Goal: Information Seeking & Learning: Check status

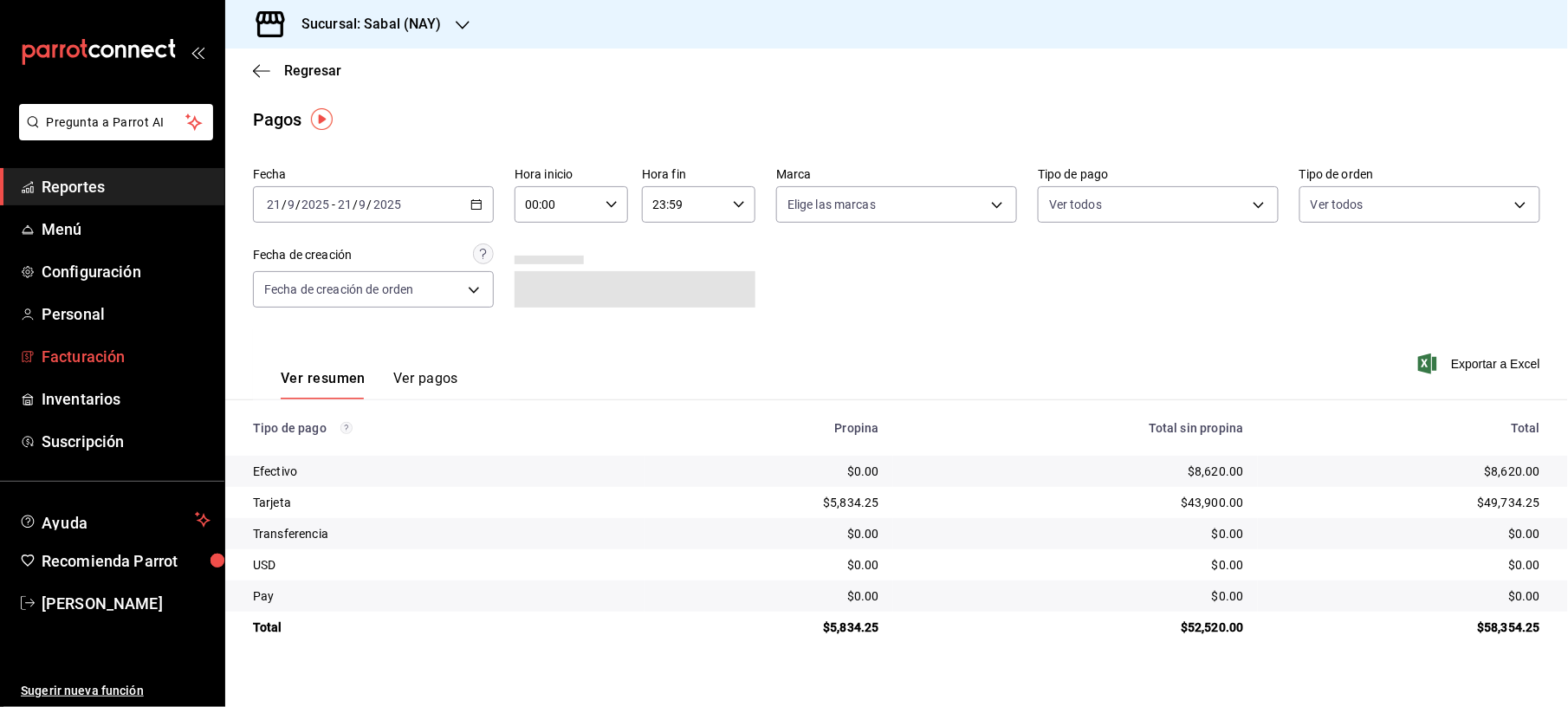
click at [106, 345] on span "Facturación" at bounding box center [126, 357] width 169 height 23
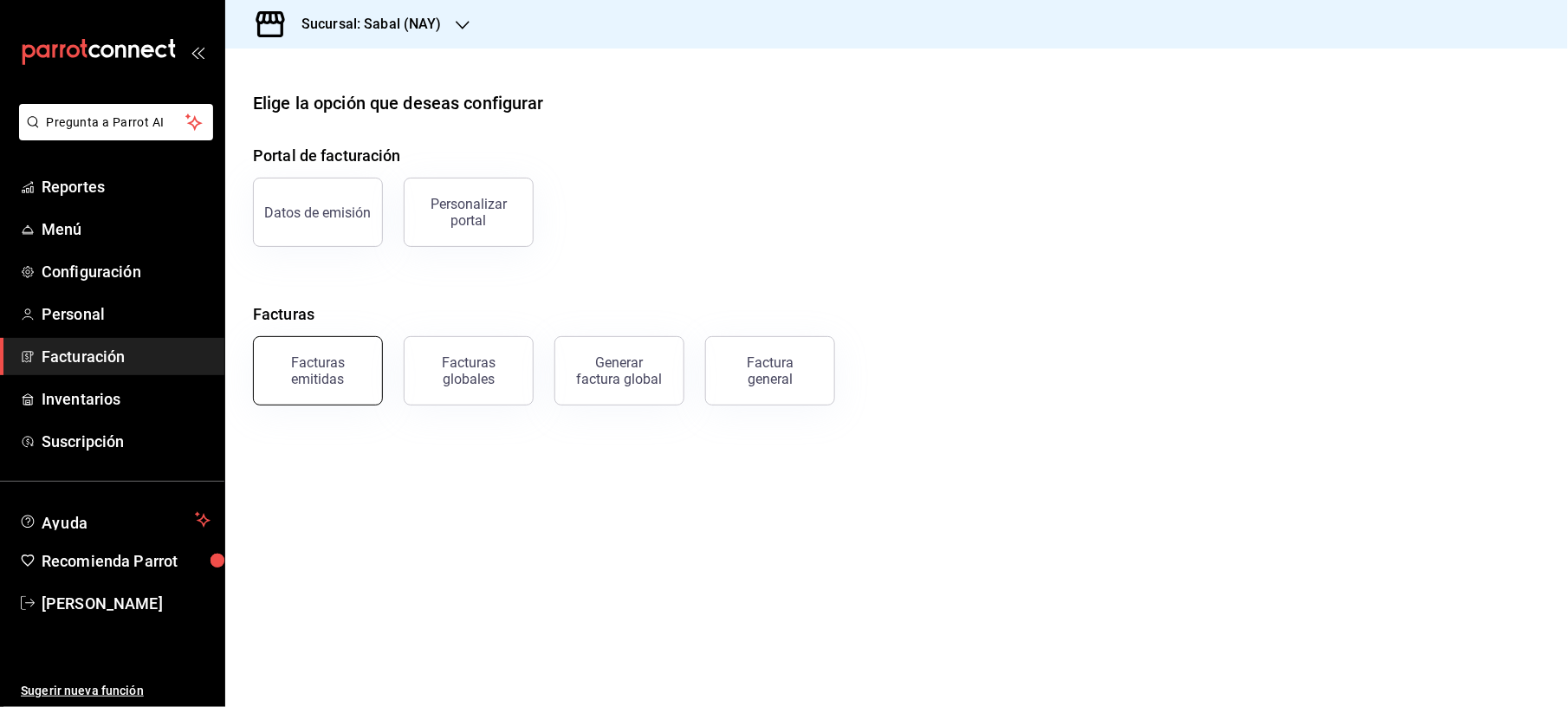
click at [342, 358] on div "Facturas emitidas" at bounding box center [318, 370] width 108 height 33
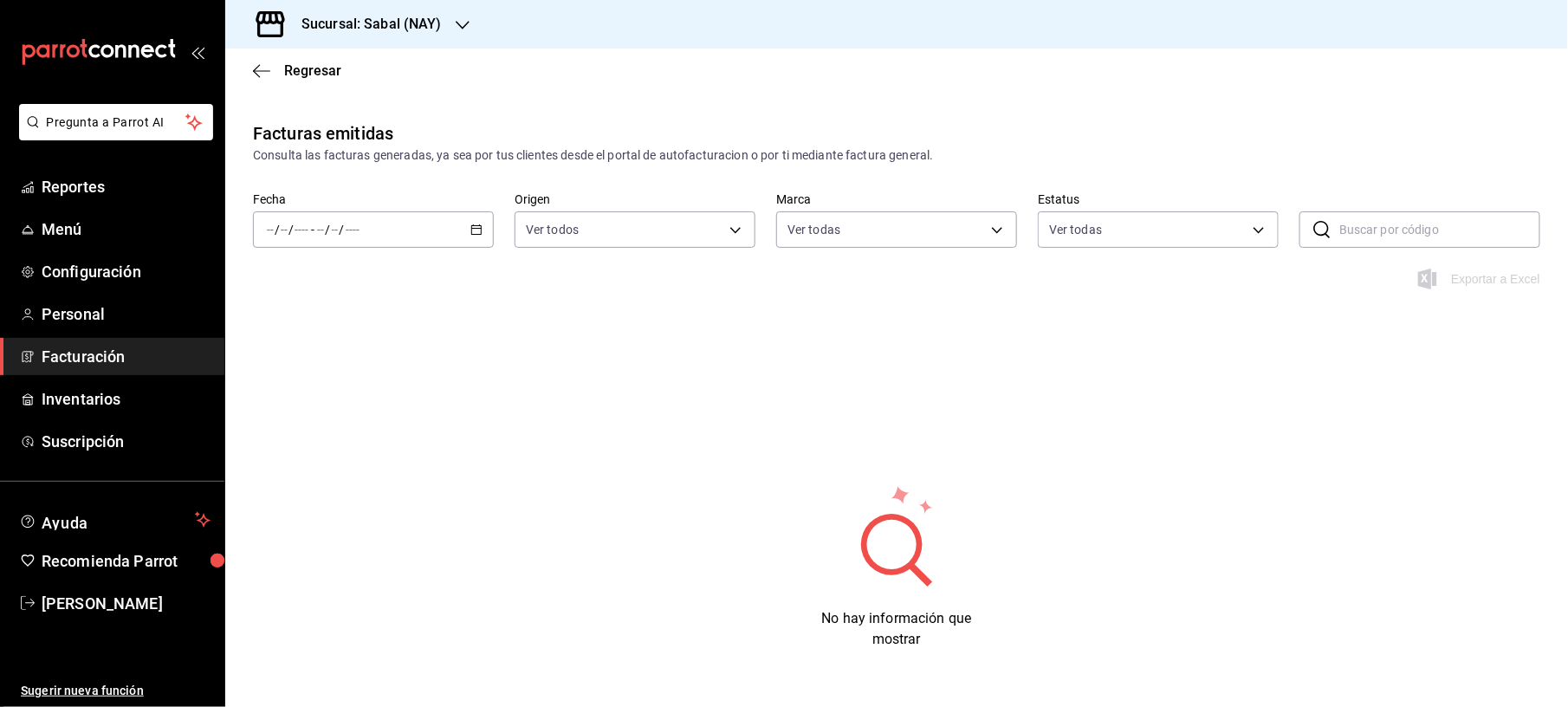
type input "7bb9fc4a-963e-4e00-9402-9ac56289446f"
click at [471, 229] on icon "button" at bounding box center [477, 229] width 12 height 12
click at [305, 396] on span "Mes actual" at bounding box center [335, 398] width 134 height 18
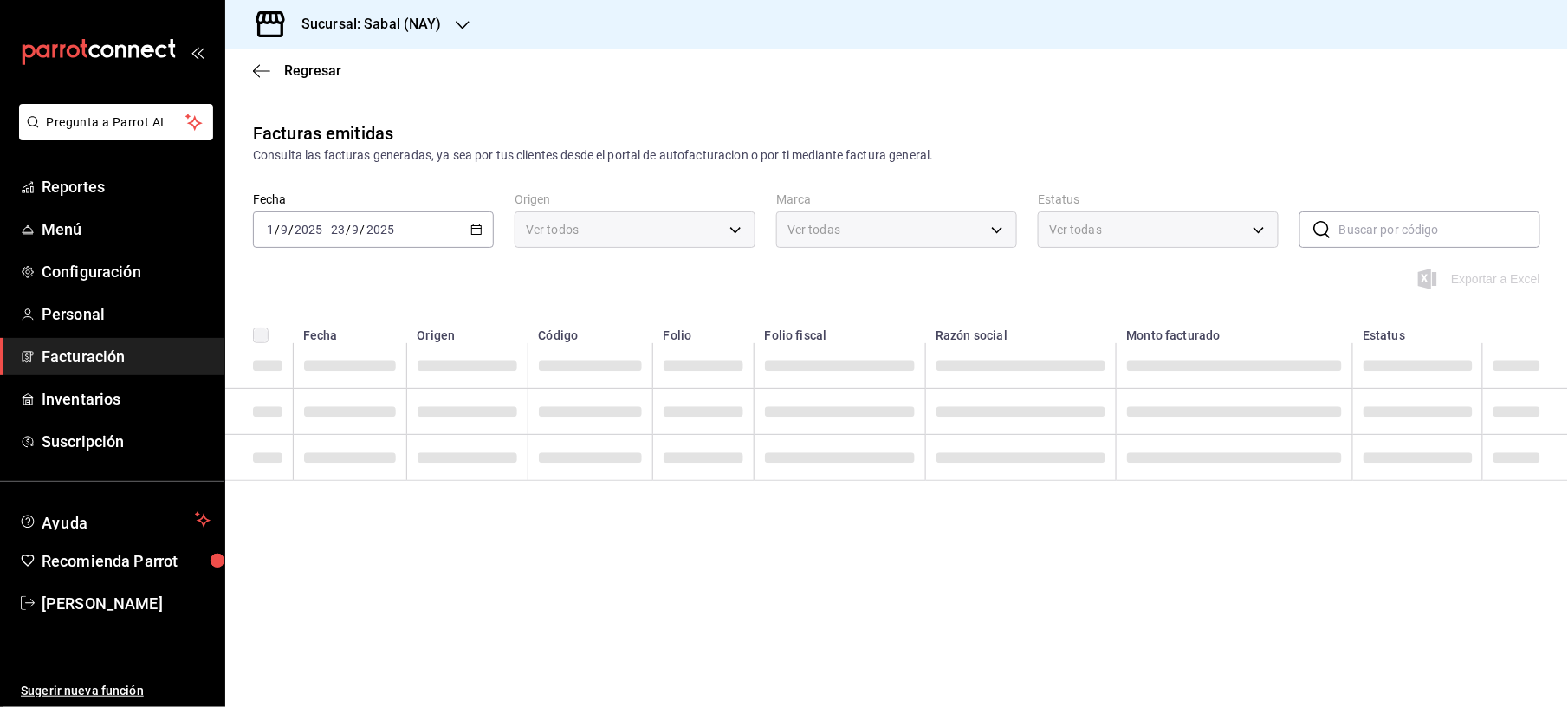
click at [448, 17] on div "Sucursal: Sabal (NAY)" at bounding box center [358, 24] width 238 height 49
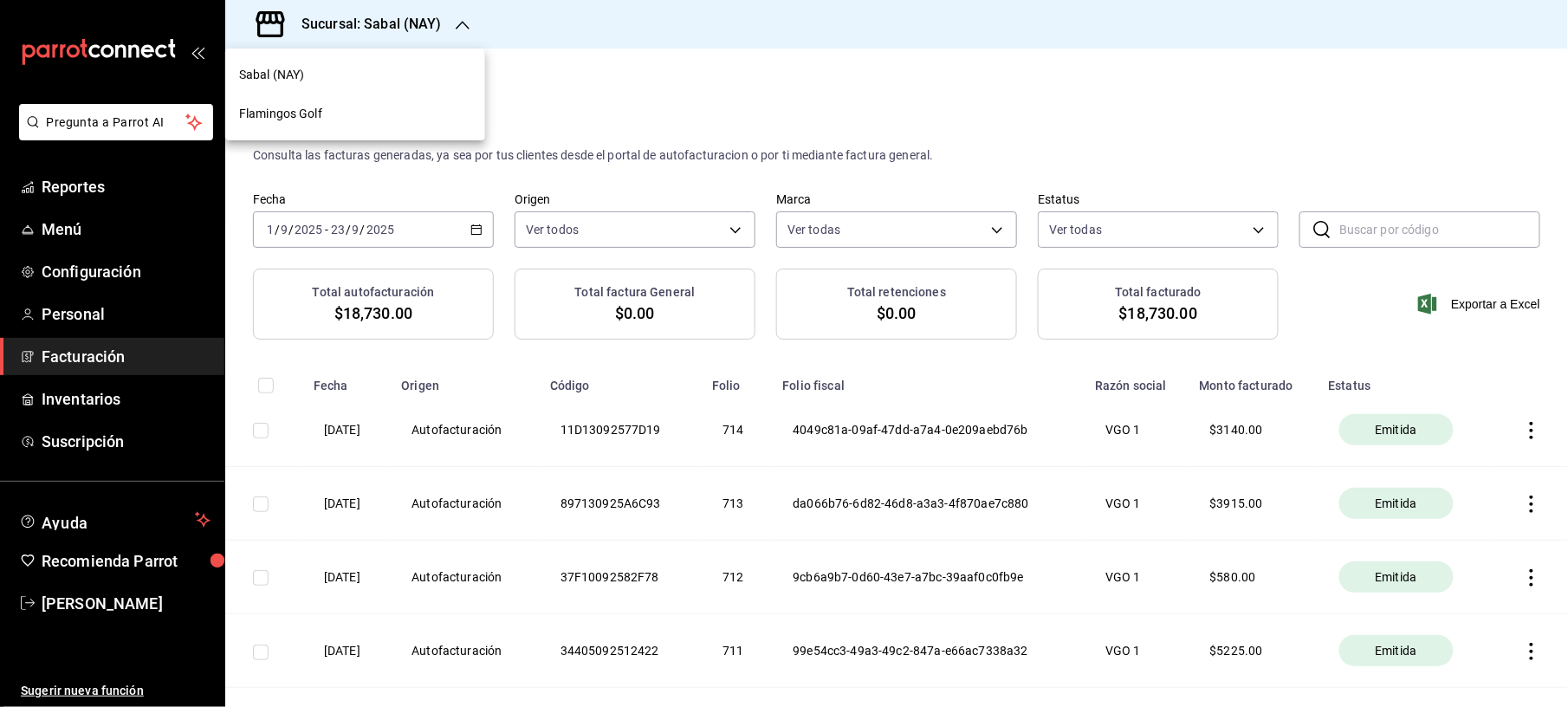
click at [352, 128] on div "Flamingos Golf" at bounding box center [355, 114] width 260 height 39
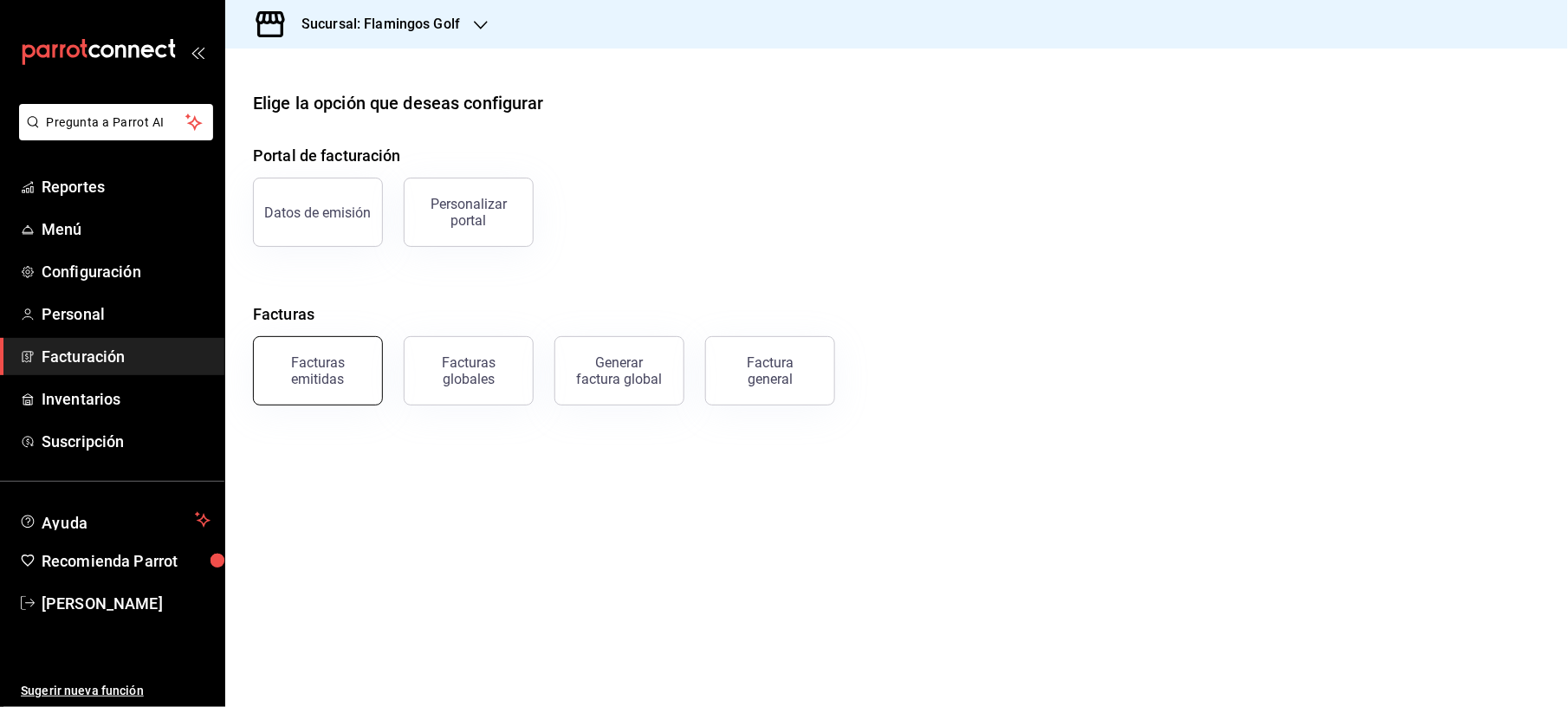
click at [303, 396] on button "Facturas emitidas" at bounding box center [318, 371] width 130 height 69
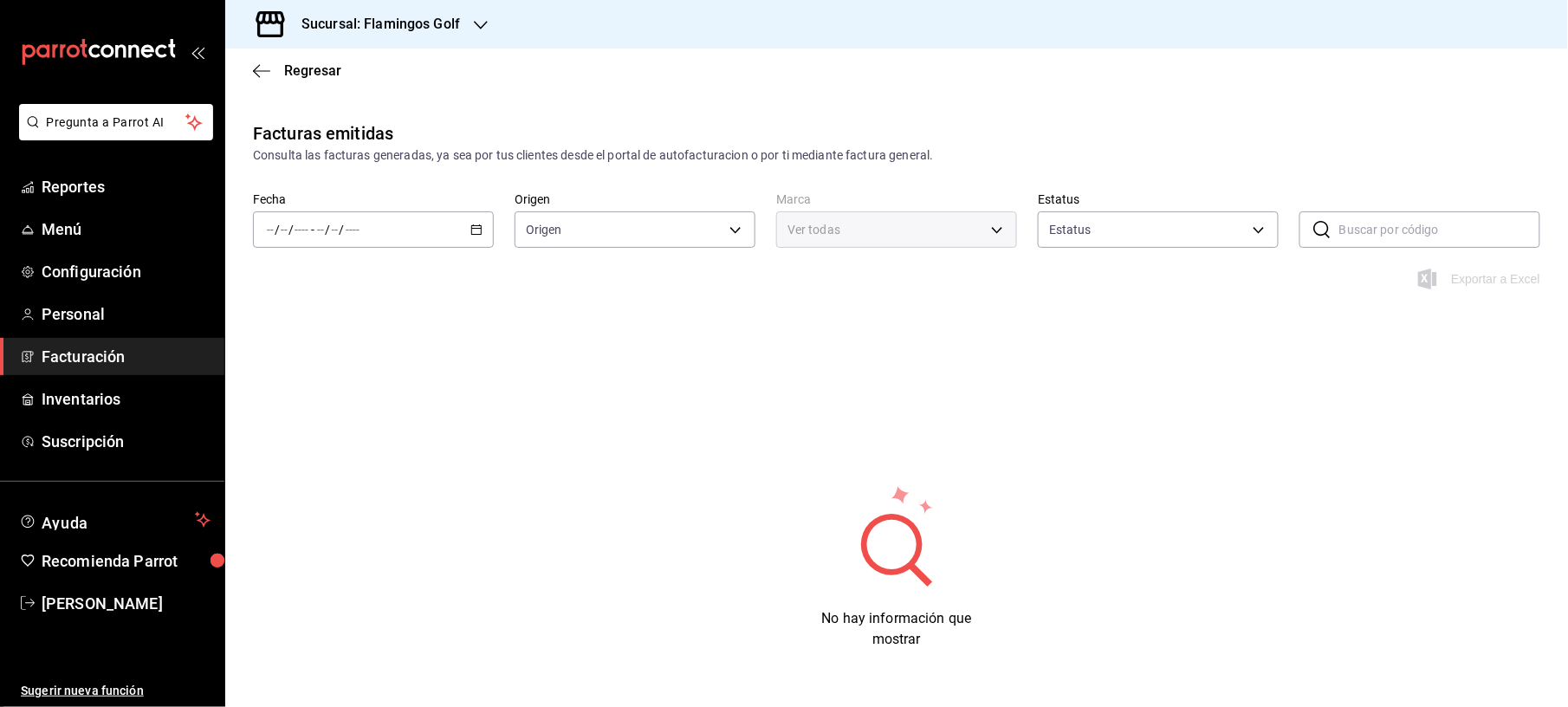
type input "ORDER_INVOICE,GENERAL_INVOICE"
type input "ACTIVE,PENDING_CANCELLATION,CANCELLED,PRE_CANCELLED"
type input "fcb6ad62-2d7c-4c8d-a7b9-f3ea60482d45"
click at [483, 223] on div "/ / - / /" at bounding box center [373, 229] width 241 height 36
click at [315, 392] on span "Mes actual" at bounding box center [335, 398] width 134 height 18
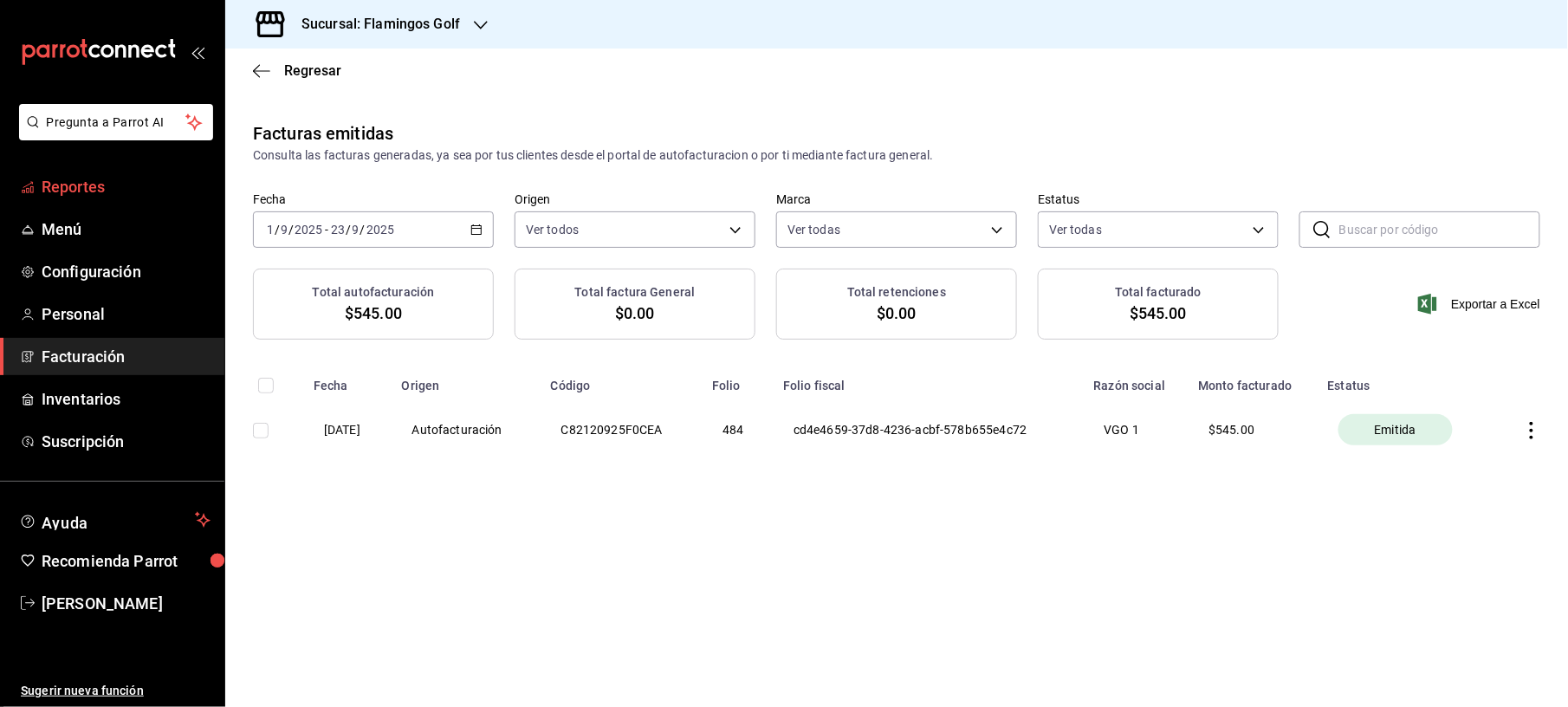
click at [97, 201] on link "Reportes" at bounding box center [112, 187] width 224 height 37
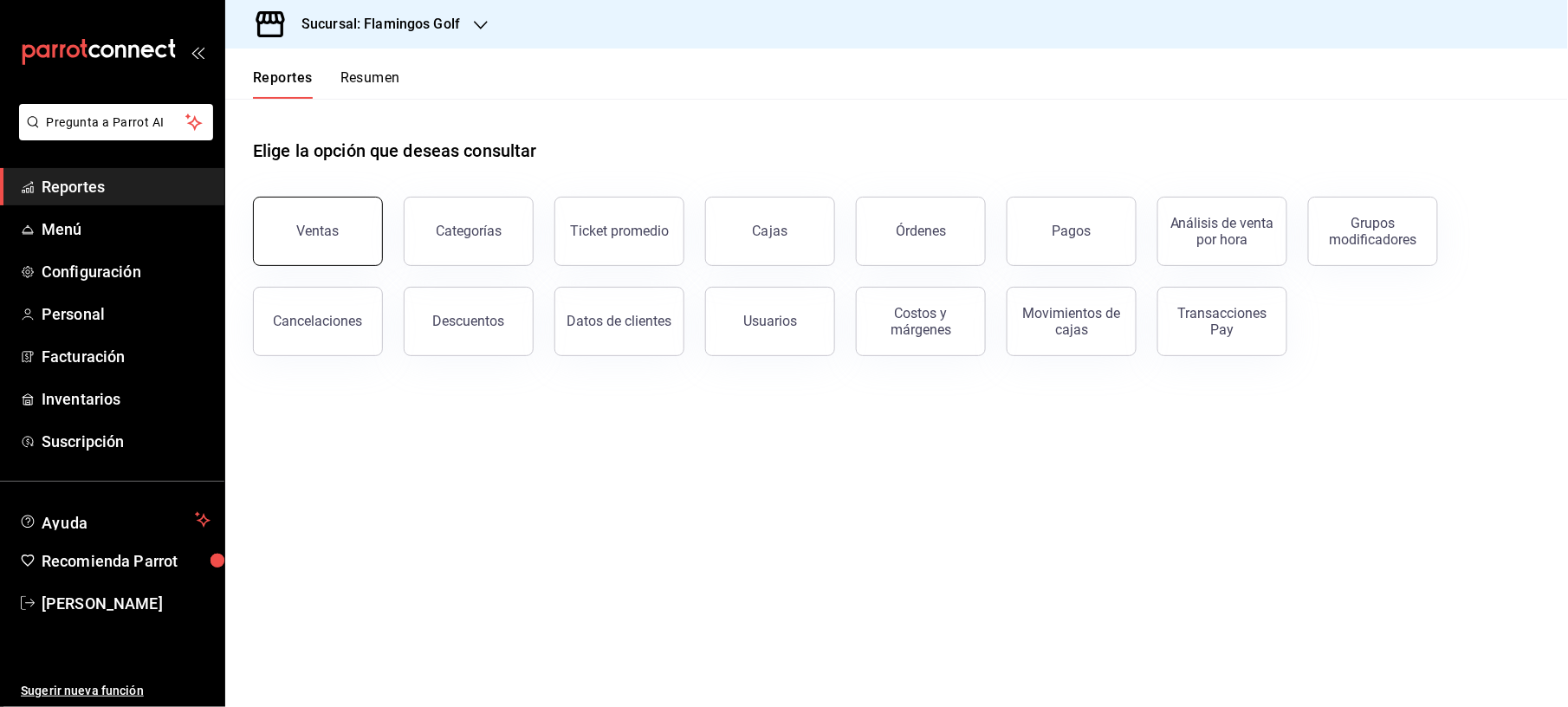
click at [310, 237] on div "Ventas" at bounding box center [319, 230] width 43 height 17
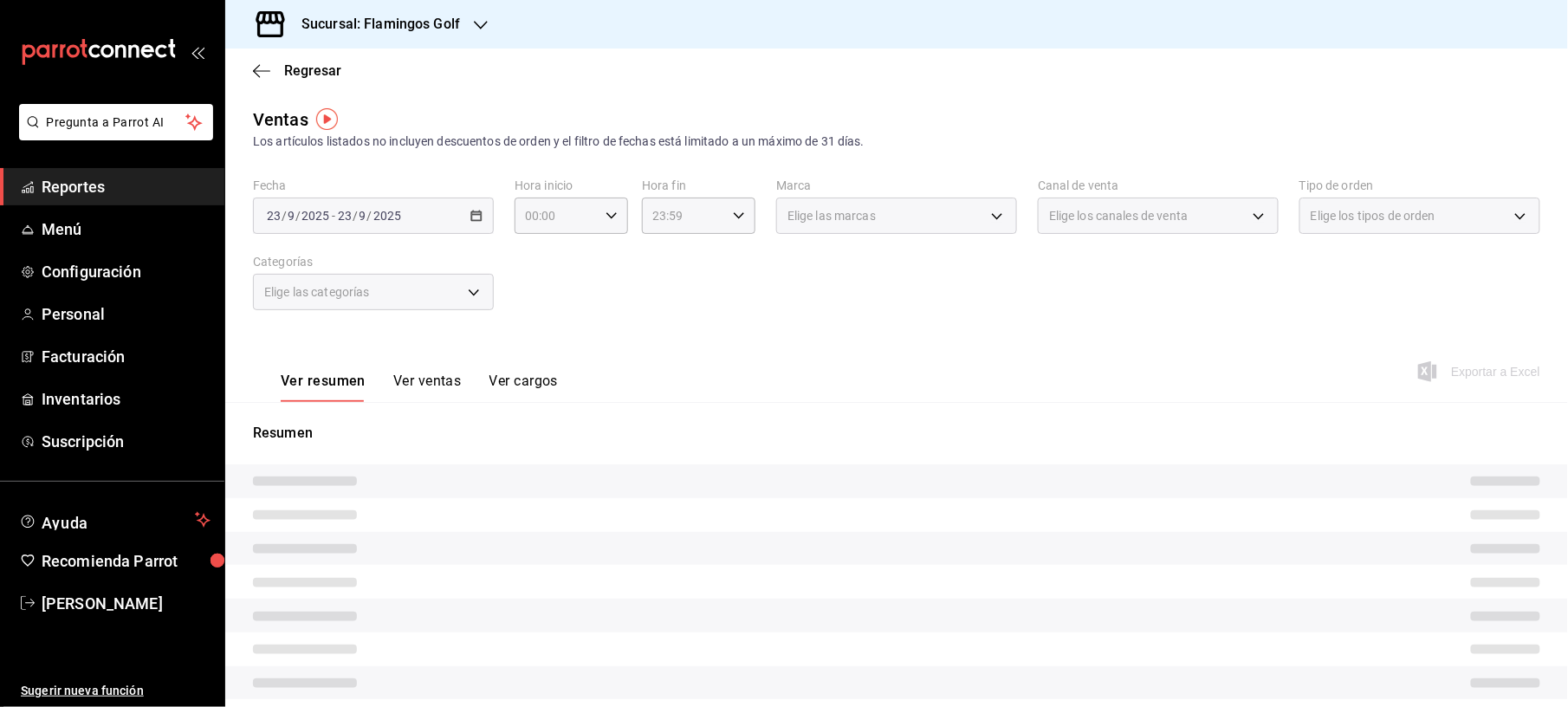
click at [477, 227] on div "[DATE] [DATE] - [DATE] [DATE]" at bounding box center [373, 215] width 241 height 36
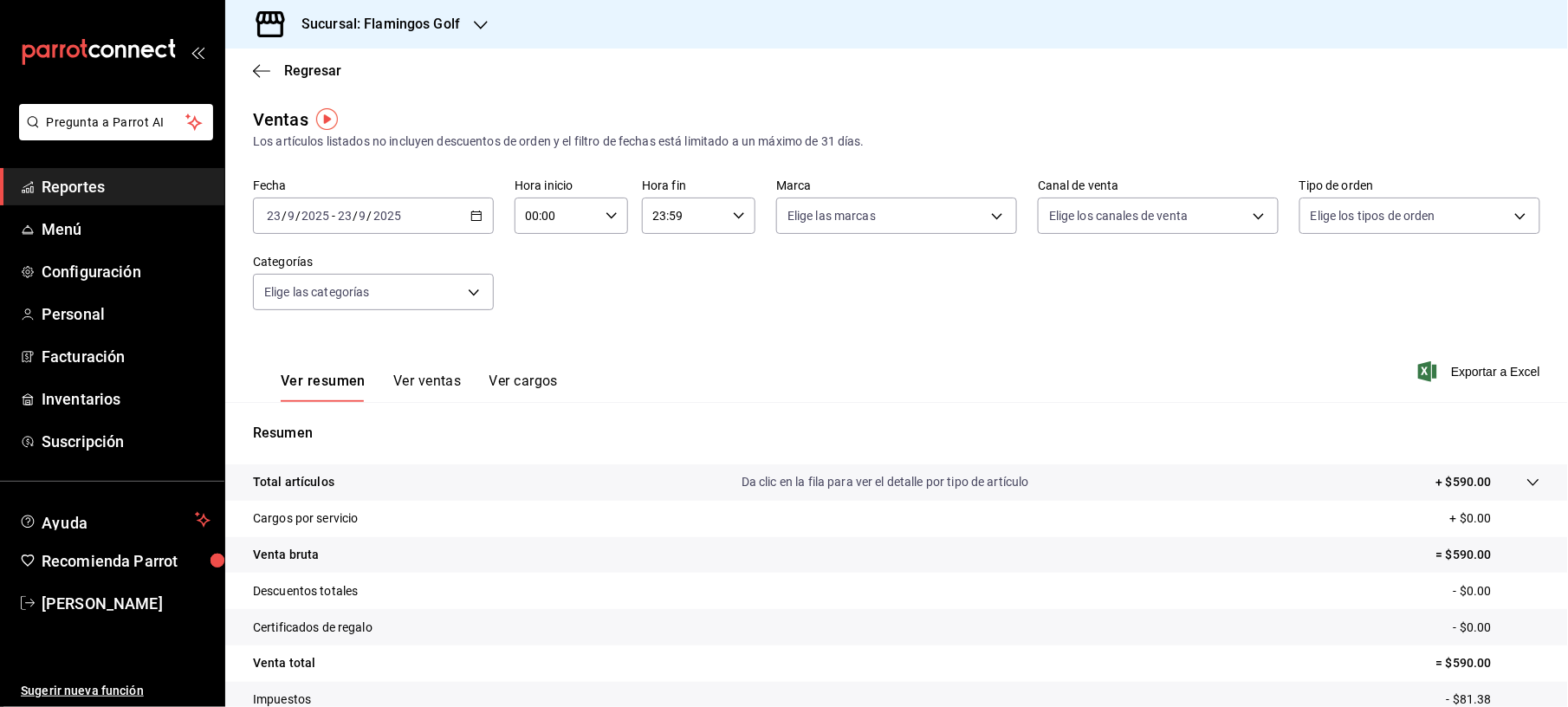
click at [469, 205] on div "[DATE] [DATE] - [DATE] [DATE]" at bounding box center [373, 215] width 241 height 36
click at [327, 312] on span "Ayer" at bounding box center [335, 307] width 134 height 18
click at [1474, 379] on span "Exportar a Excel" at bounding box center [1481, 371] width 118 height 20
click at [281, 74] on span "Regresar" at bounding box center [296, 70] width 88 height 17
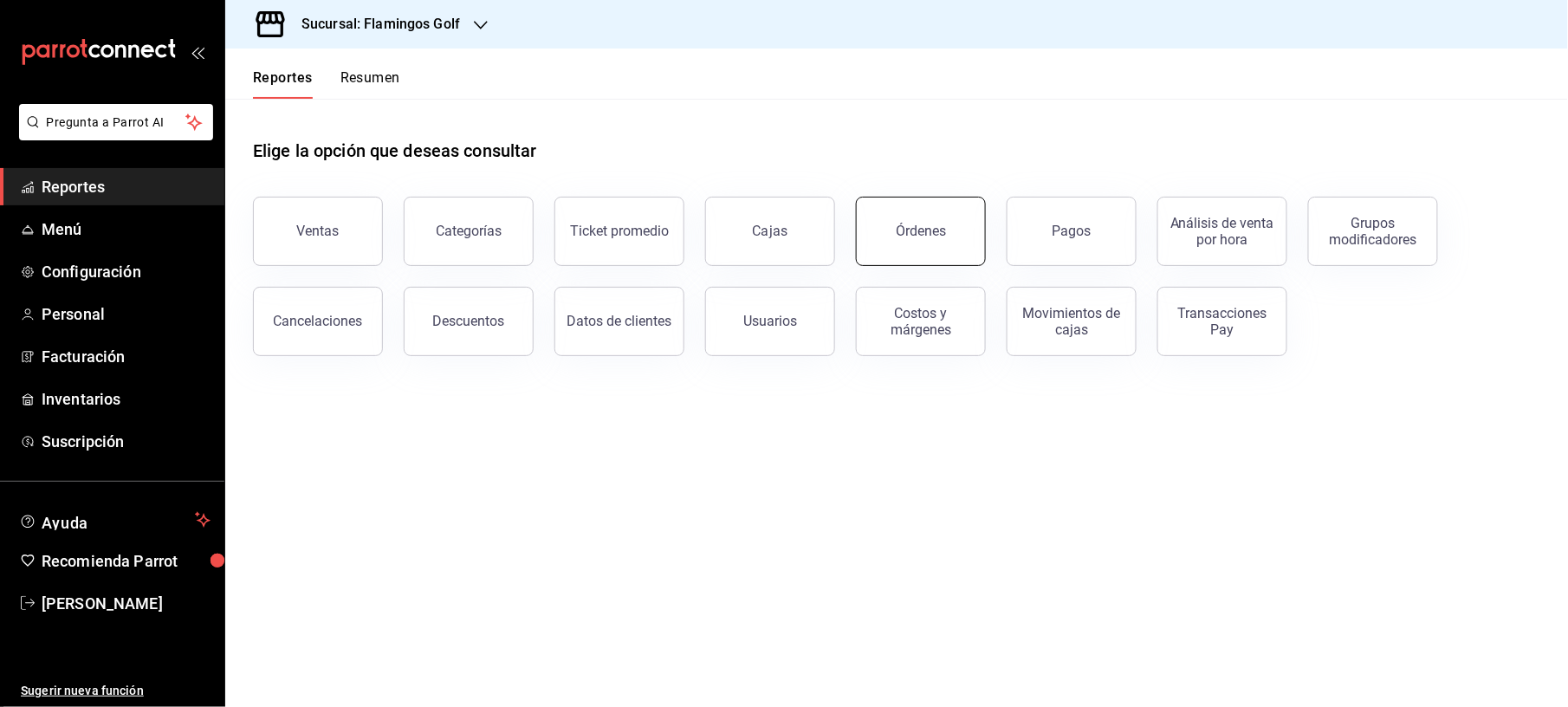
click at [961, 241] on button "Órdenes" at bounding box center [921, 231] width 130 height 69
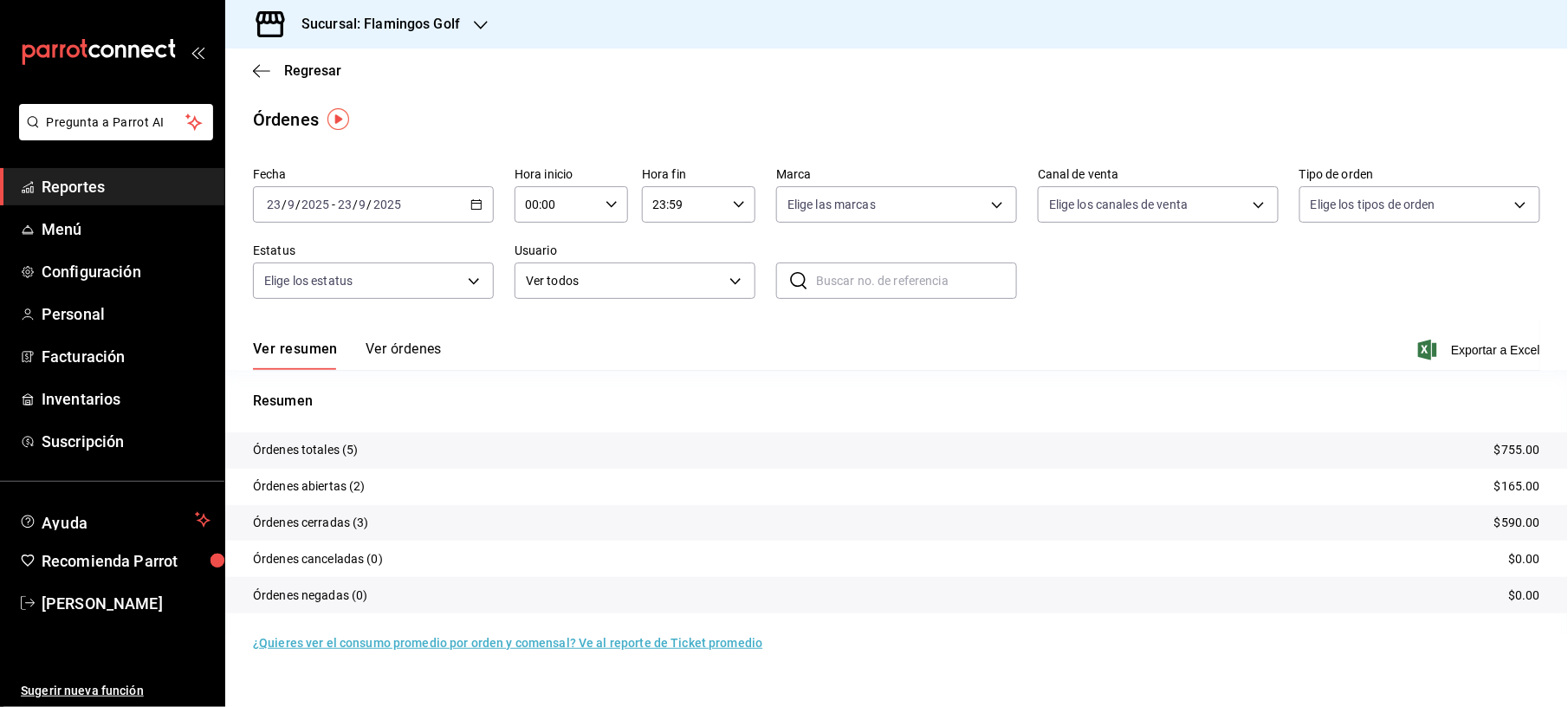
click at [472, 208] on \(Stroke\) "button" at bounding box center [477, 205] width 11 height 10
click at [313, 288] on span "Ayer" at bounding box center [335, 295] width 134 height 18
click at [1454, 341] on span "Exportar a Excel" at bounding box center [1481, 349] width 118 height 20
click at [529, 39] on div "Sucursal: Flamingos Golf" at bounding box center [896, 24] width 1343 height 49
click at [135, 175] on span "Reportes" at bounding box center [126, 187] width 169 height 23
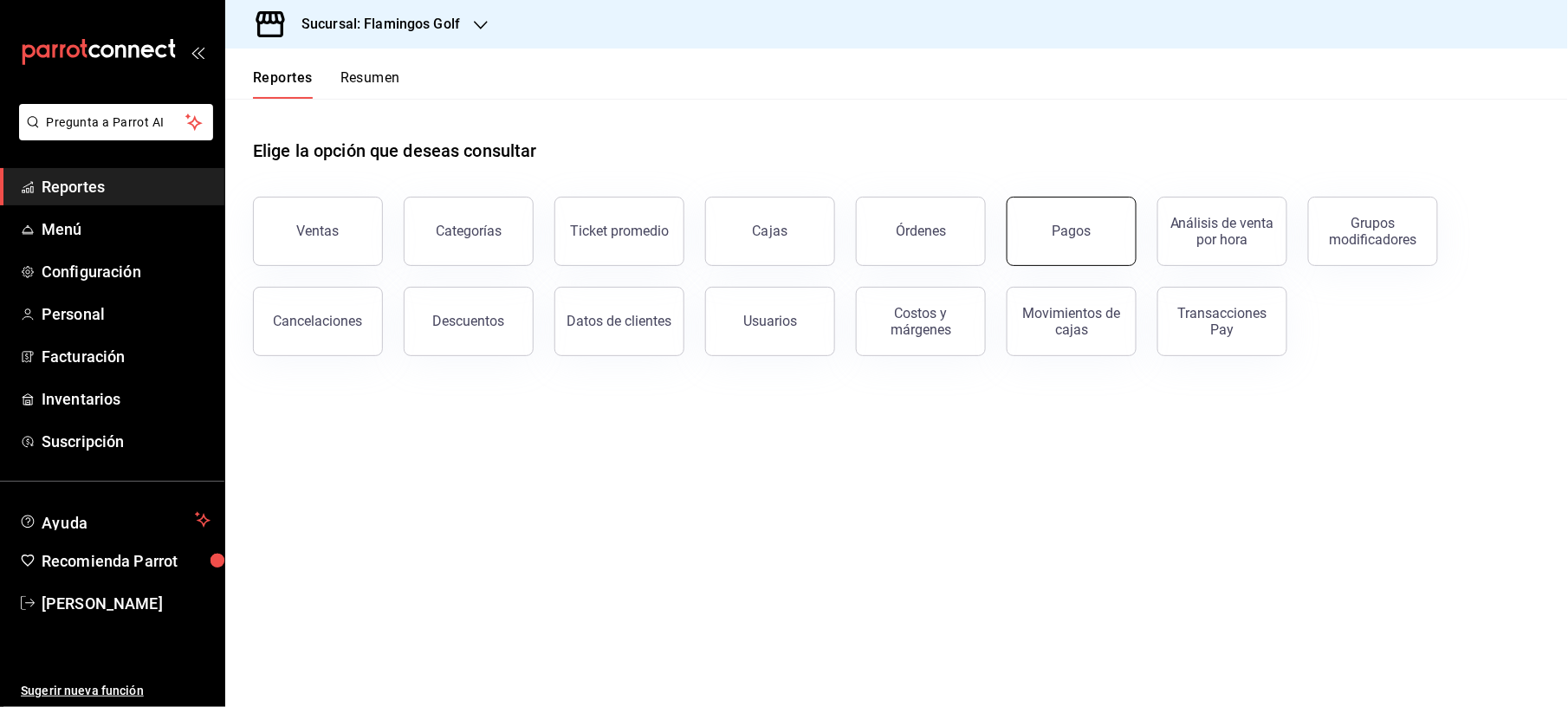
click at [1031, 215] on button "Pagos" at bounding box center [1071, 231] width 130 height 69
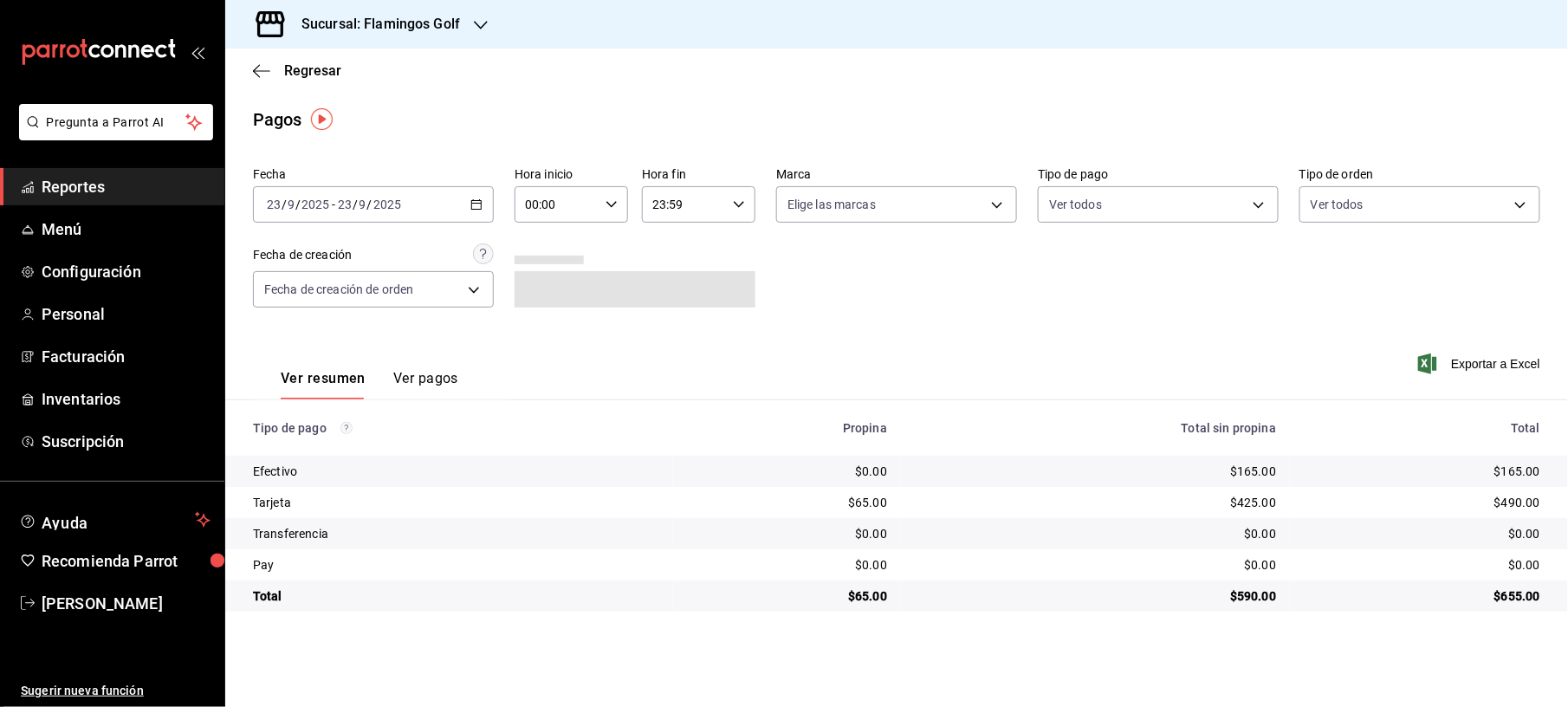
click at [400, 29] on h3 "Sucursal: Flamingos Golf" at bounding box center [374, 24] width 173 height 20
click at [279, 70] on span "Sabal (NAY)" at bounding box center [271, 75] width 65 height 18
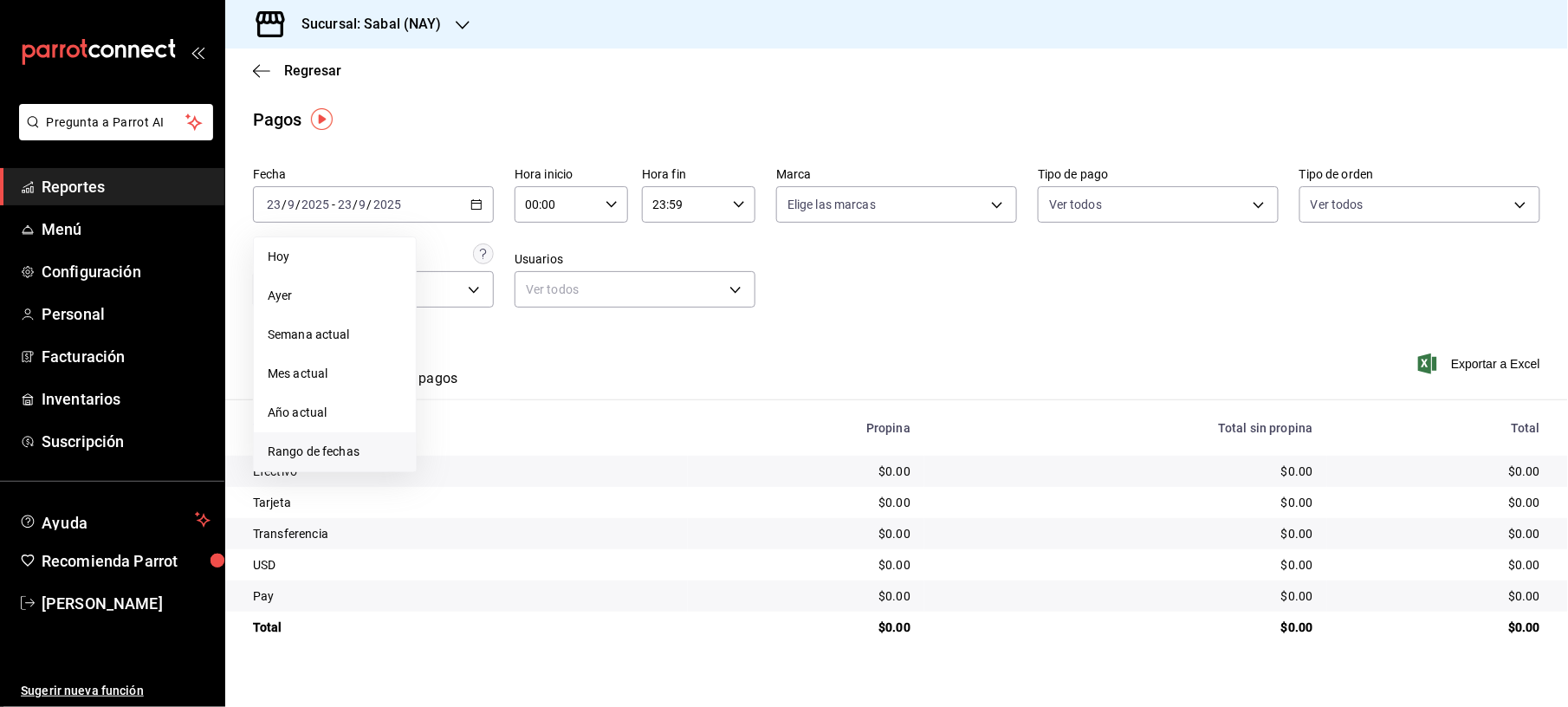
click at [296, 441] on li "Rango de fechas" at bounding box center [335, 452] width 162 height 39
click at [573, 395] on abbr "19" at bounding box center [576, 396] width 12 height 12
click at [573, 390] on abbr "19" at bounding box center [576, 396] width 12 height 12
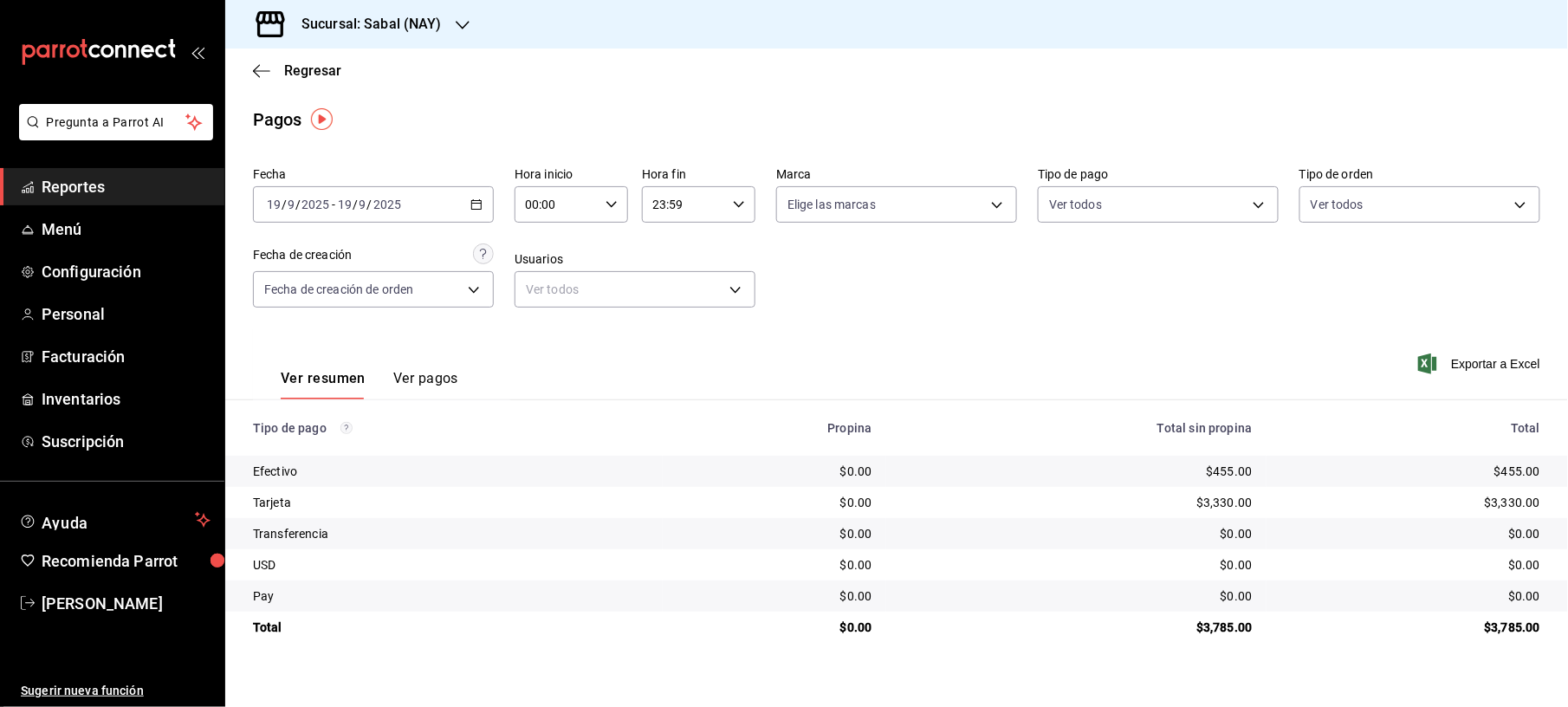
click at [469, 198] on div "[DATE] [DATE] - [DATE] [DATE]" at bounding box center [373, 204] width 241 height 36
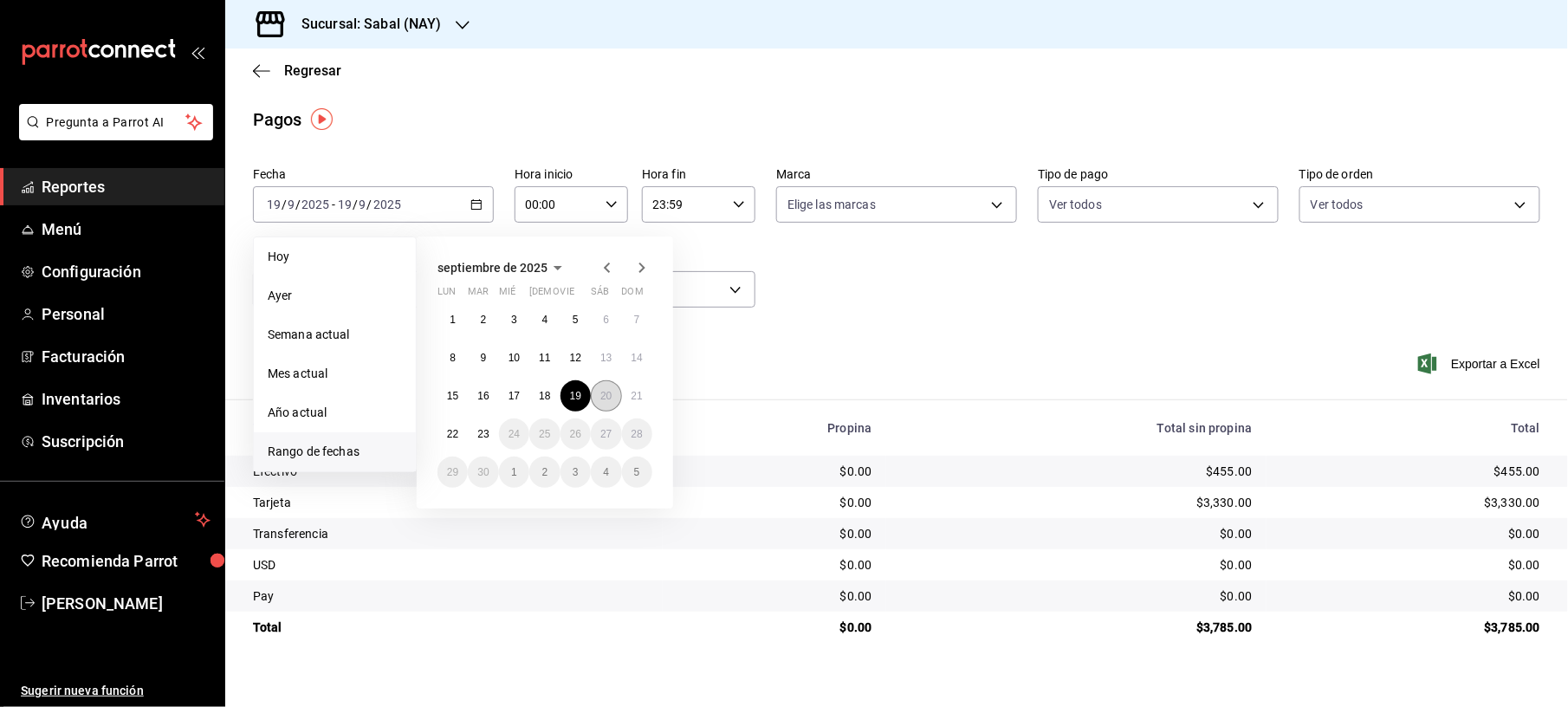
click at [604, 392] on abbr "20" at bounding box center [606, 396] width 12 height 12
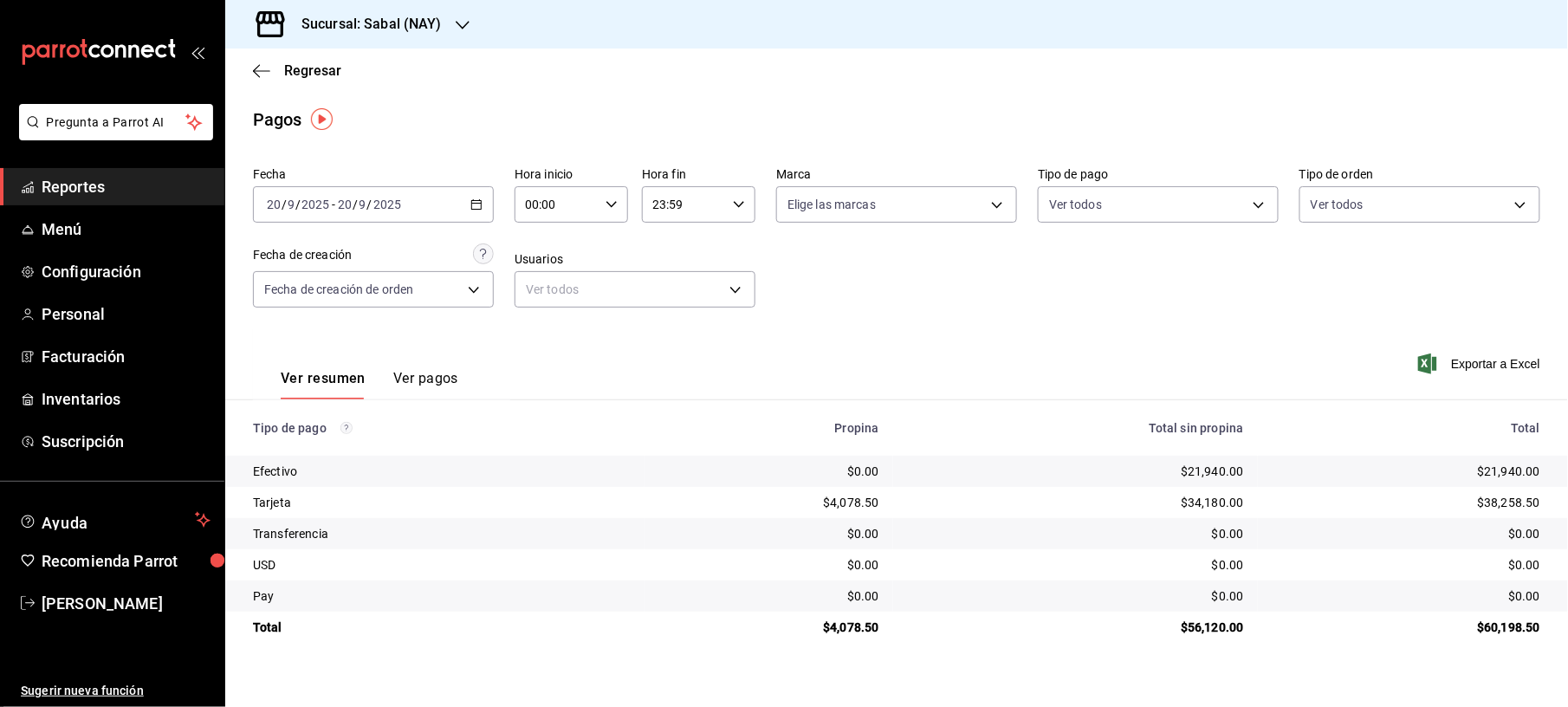
click at [472, 198] on icon "button" at bounding box center [477, 205] width 12 height 12
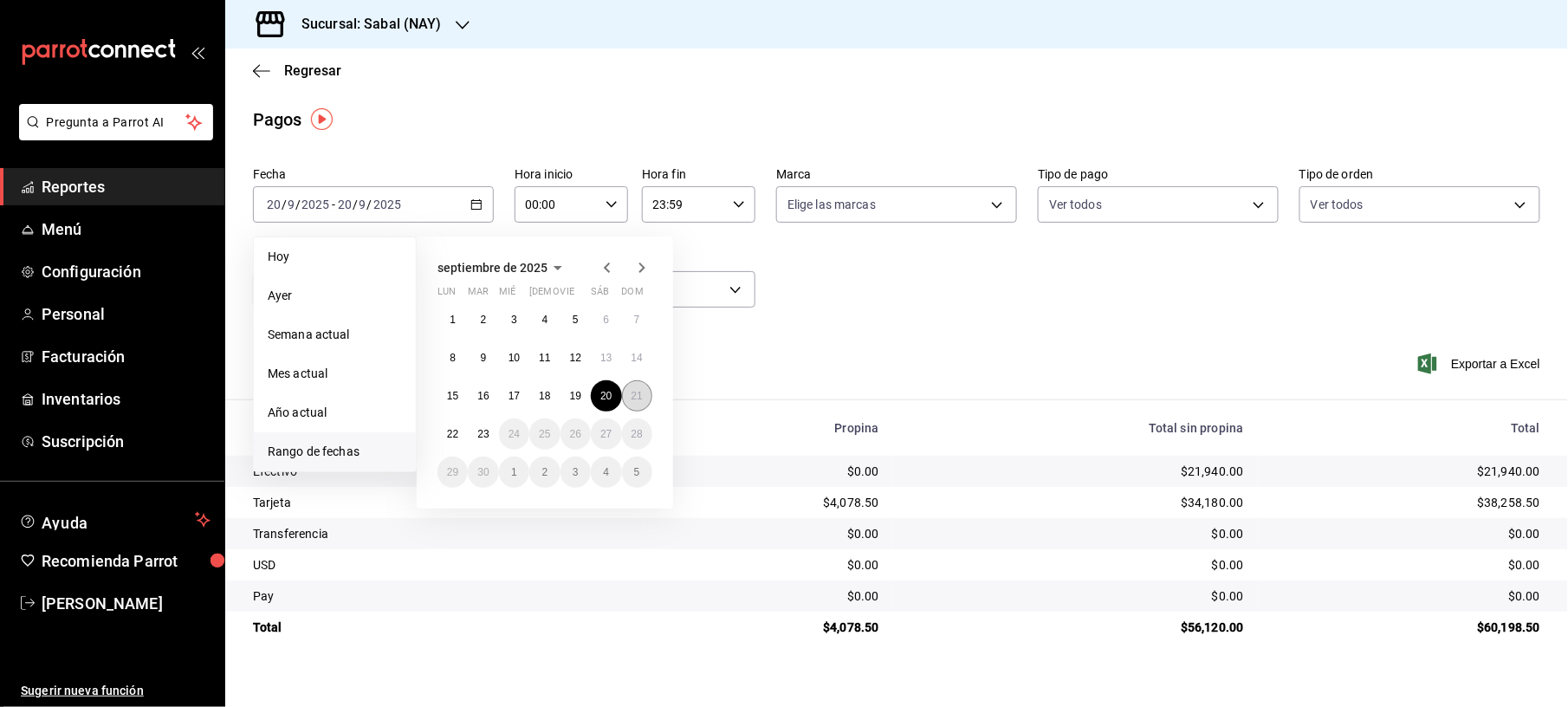
click at [628, 392] on button "21" at bounding box center [637, 395] width 30 height 31
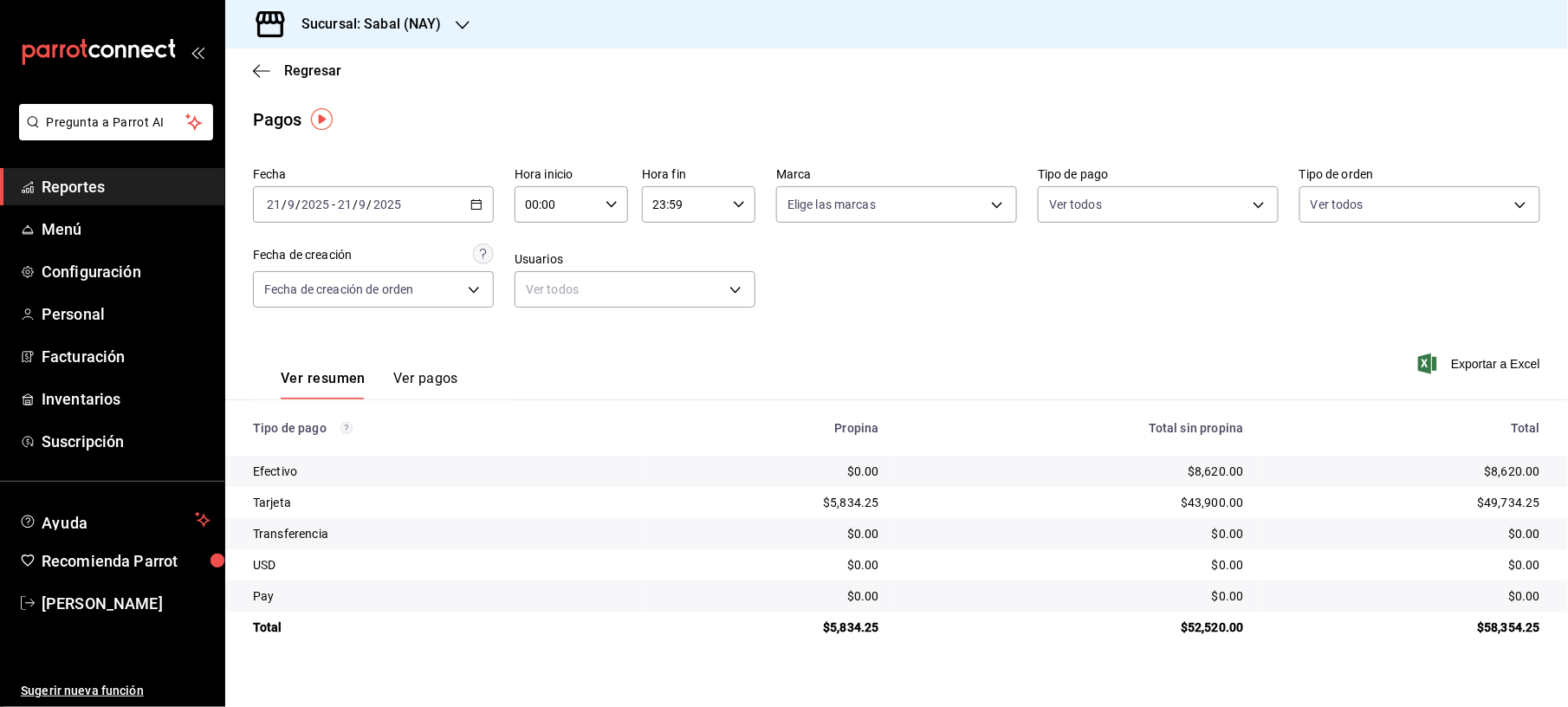
click at [139, 195] on span "Reportes" at bounding box center [126, 187] width 169 height 23
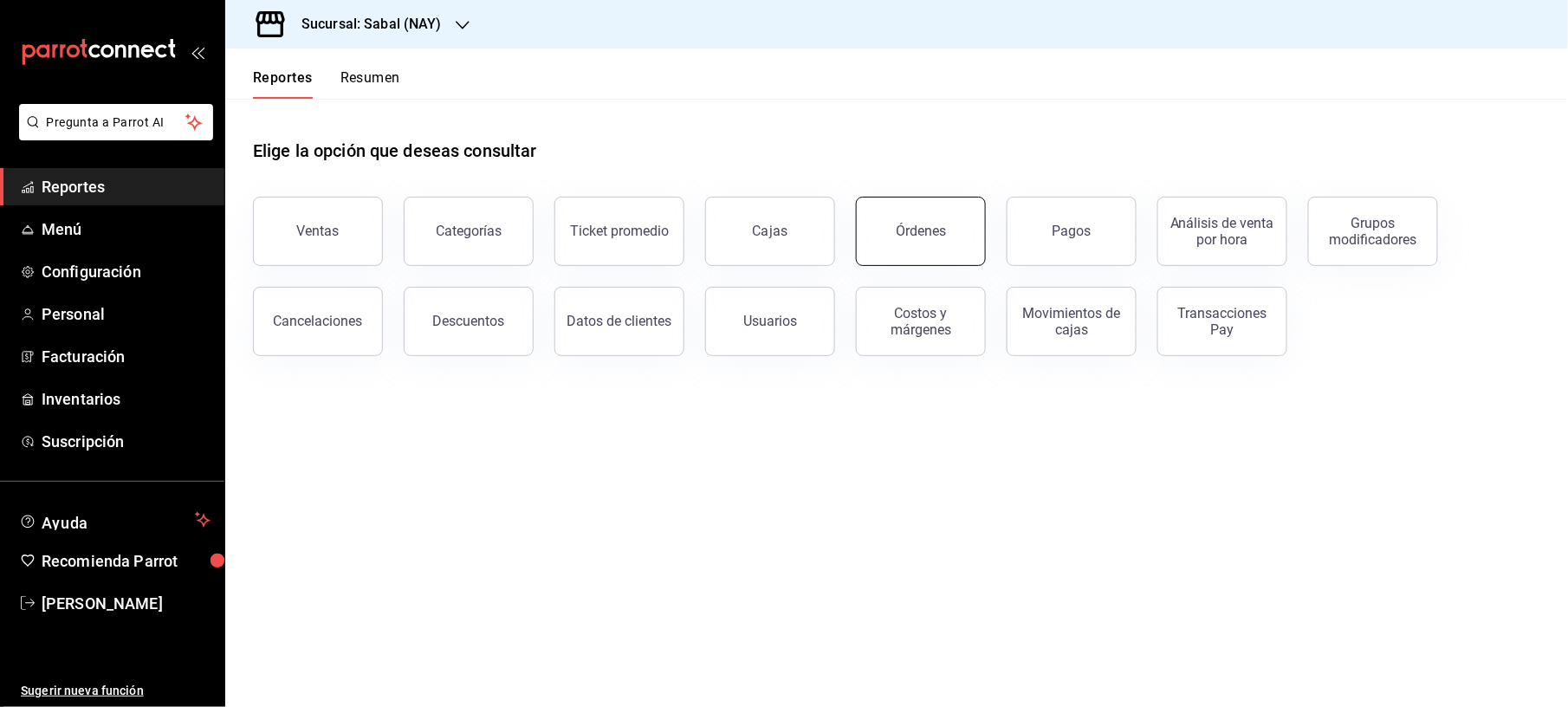
click at [953, 230] on button "Órdenes" at bounding box center [921, 231] width 130 height 69
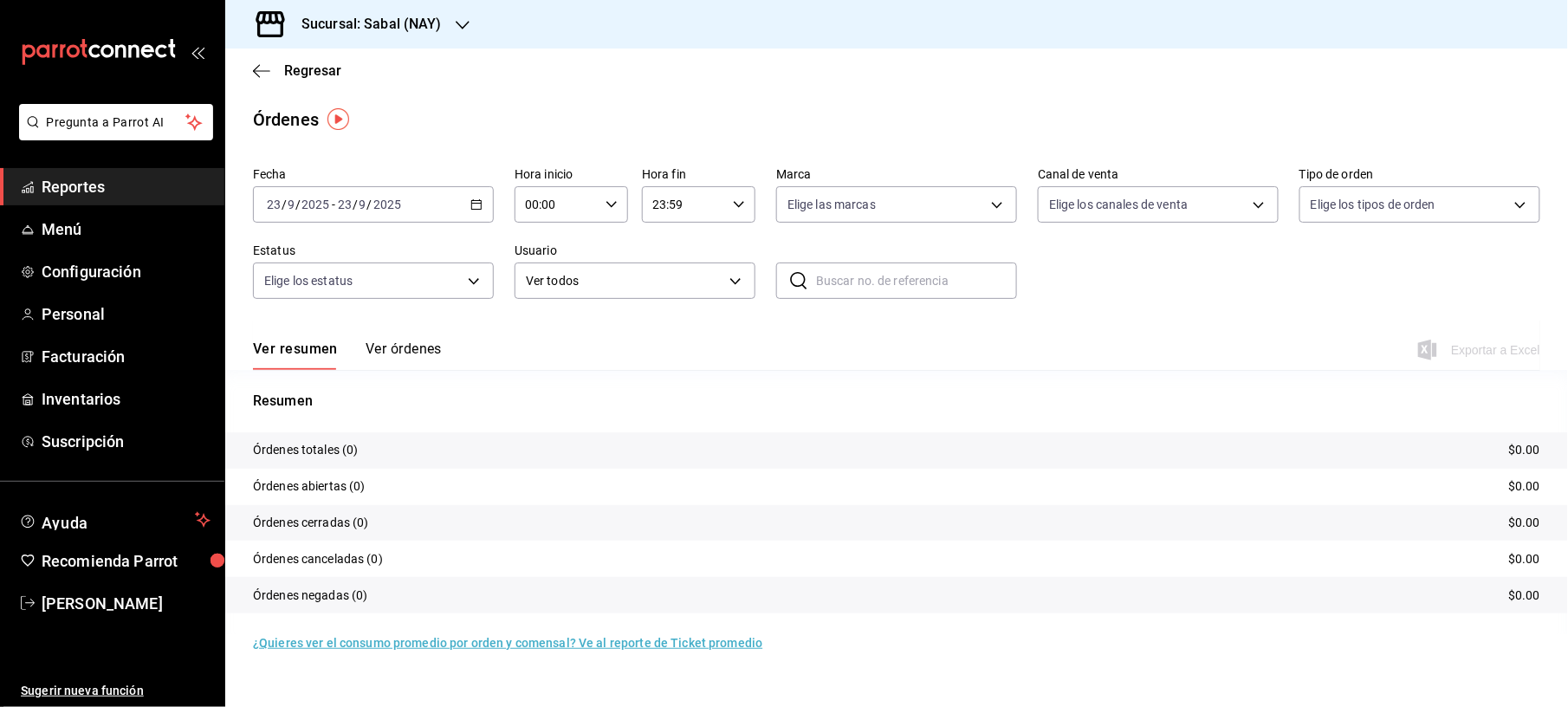
click at [462, 206] on div "[DATE] [DATE] - [DATE] [DATE]" at bounding box center [373, 204] width 241 height 36
click at [295, 301] on span "Ayer" at bounding box center [335, 295] width 134 height 18
click at [459, 198] on div "[DATE] [DATE] - [DATE] [DATE]" at bounding box center [373, 204] width 241 height 36
click at [408, 18] on h3 "Sucursal: Sabal (NAY)" at bounding box center [364, 24] width 154 height 20
click at [285, 130] on div "Flamingos Golf" at bounding box center [355, 114] width 260 height 39
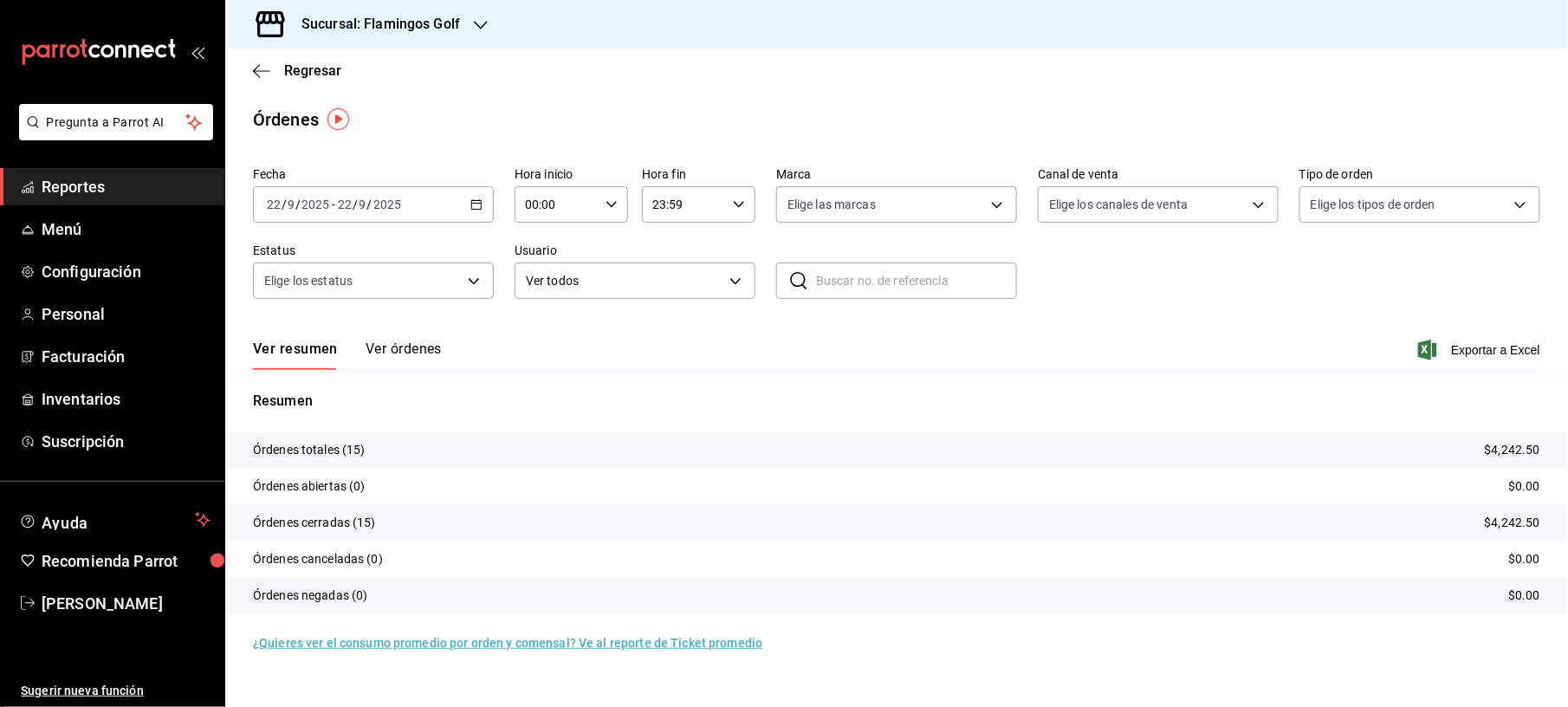
click at [402, 341] on button "Ver órdenes" at bounding box center [404, 355] width 77 height 29
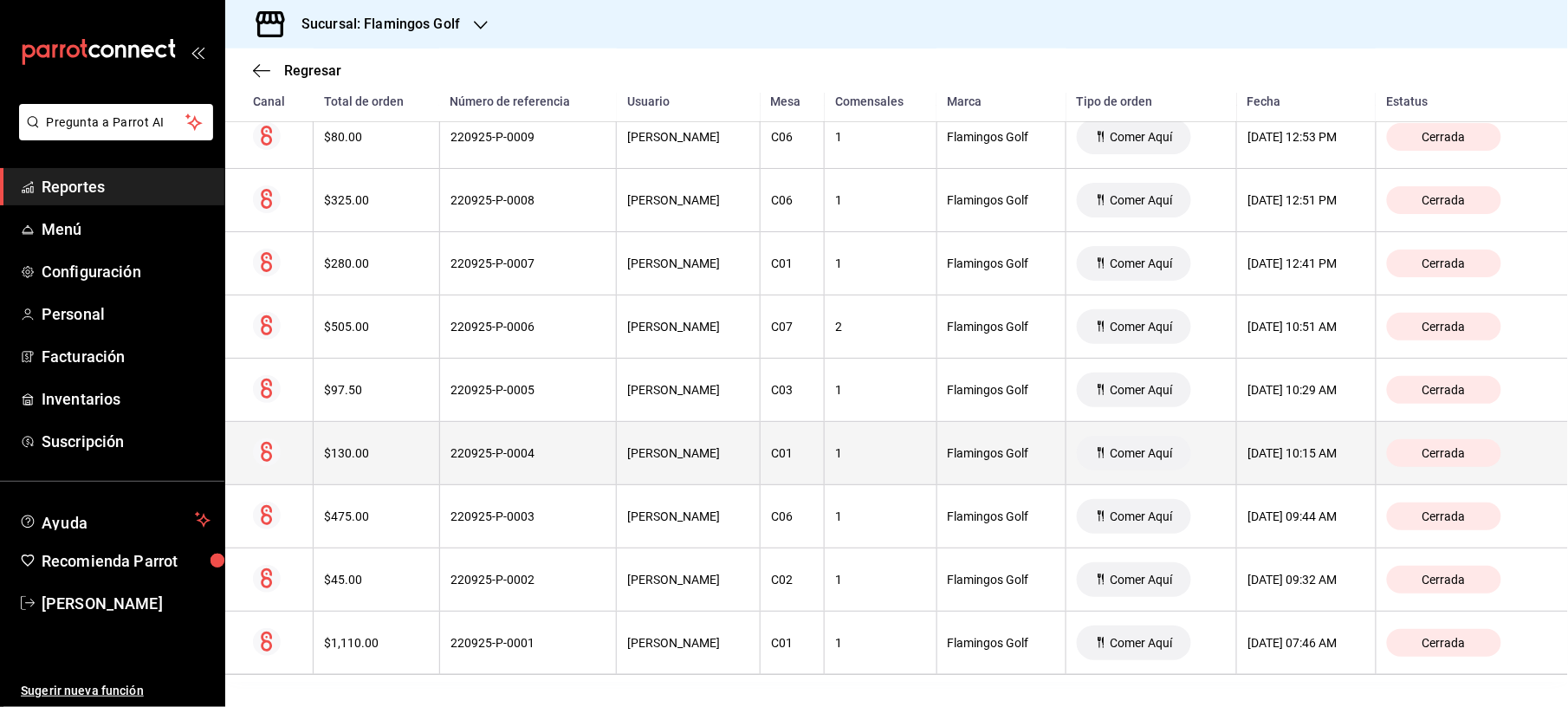
scroll to position [725, 0]
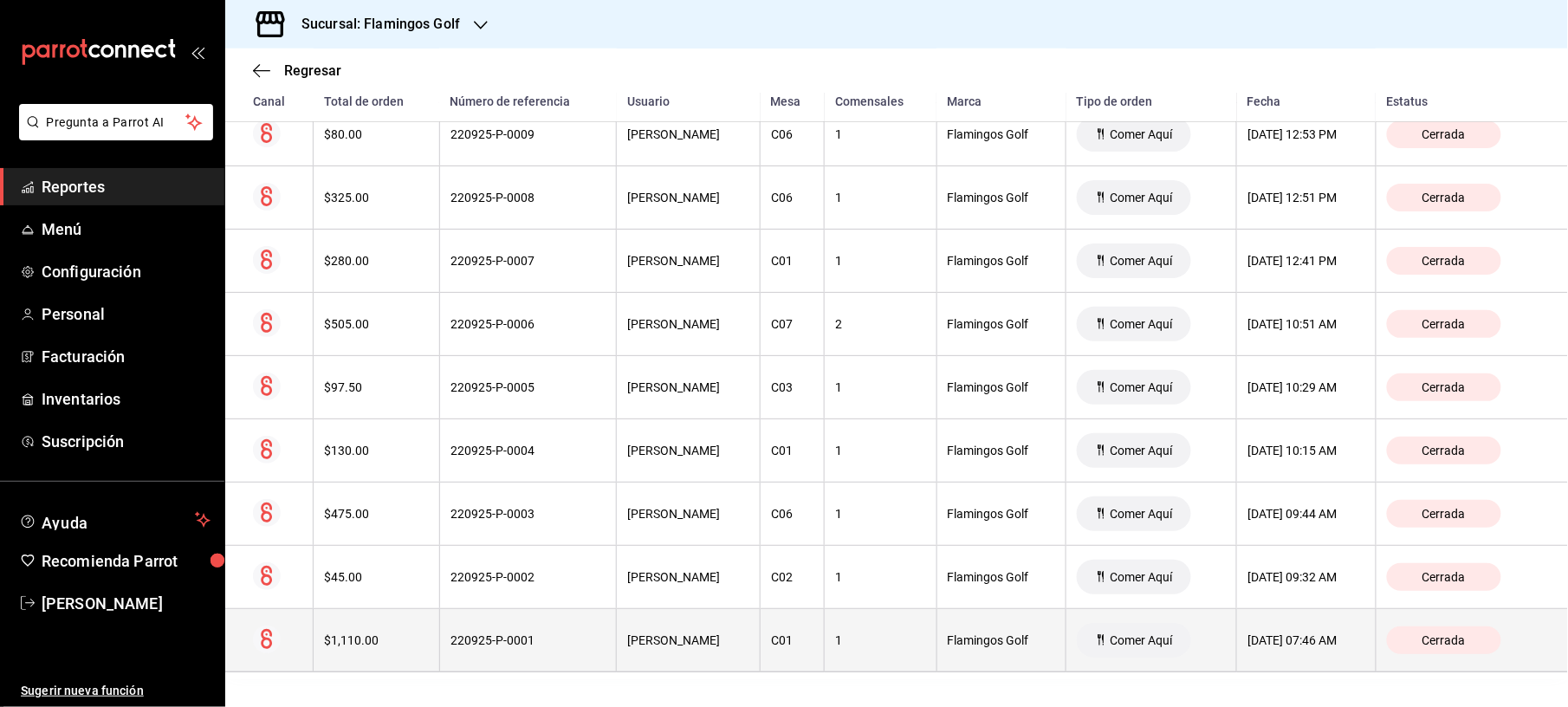
click at [539, 624] on th "220925-P-0001" at bounding box center [529, 640] width 178 height 63
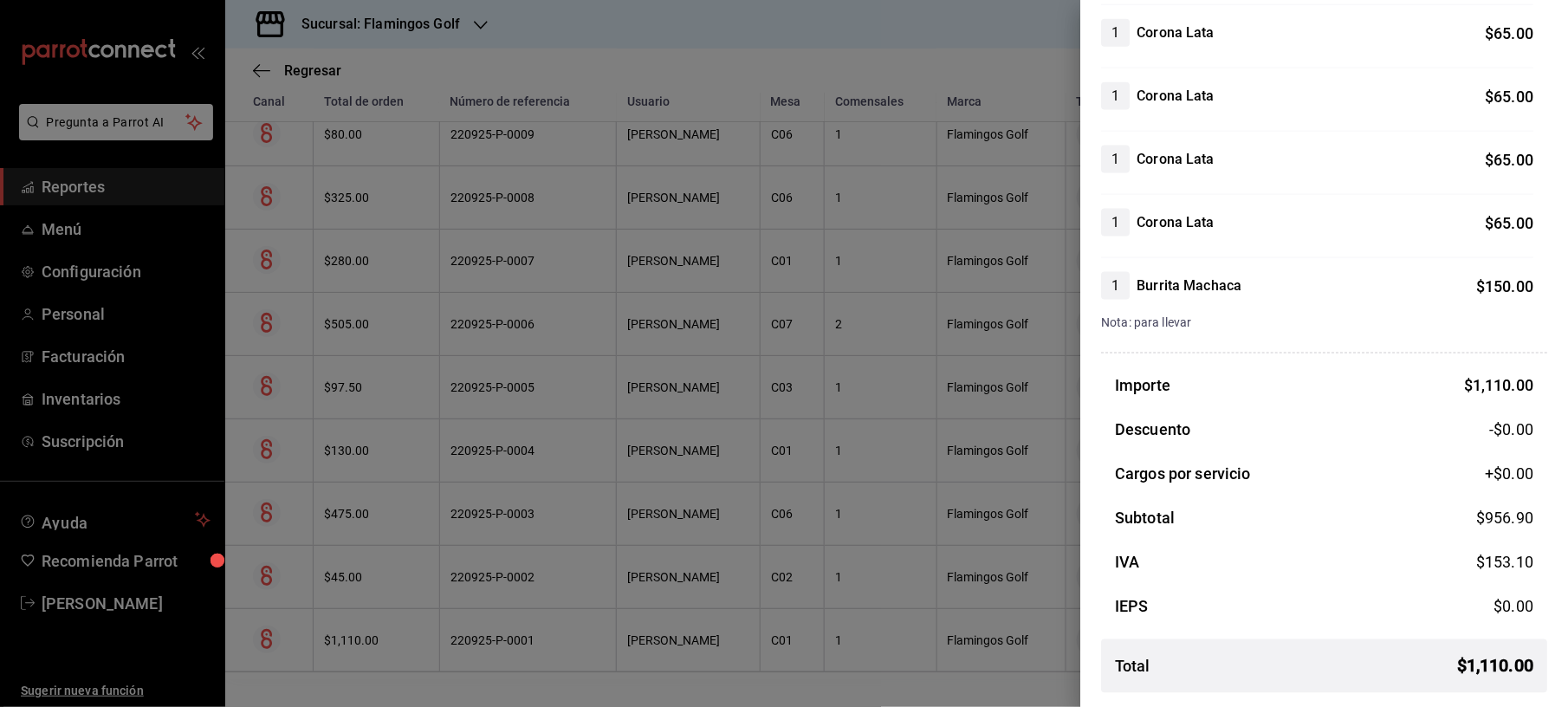
scroll to position [791, 0]
